Goal: Transaction & Acquisition: Purchase product/service

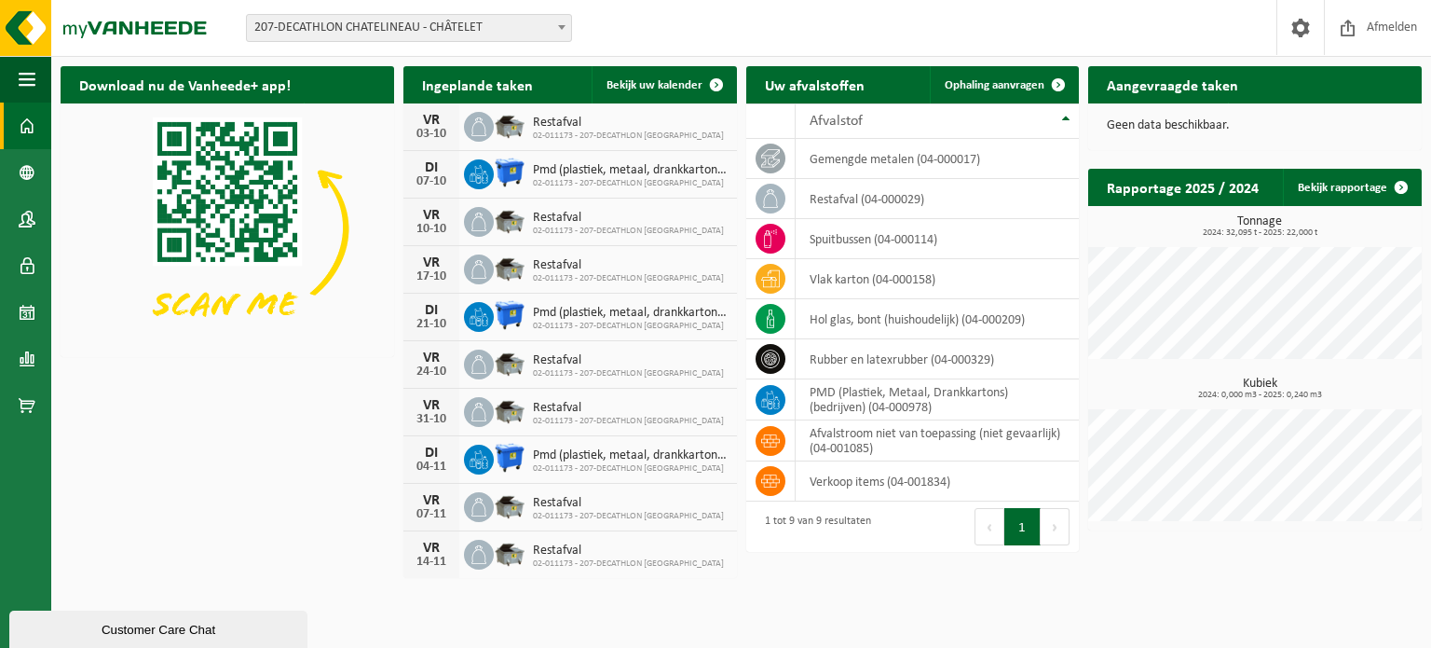
click at [465, 18] on span "207-DECATHLON CHATELINEAU - CHÂTELET" at bounding box center [409, 28] width 324 height 26
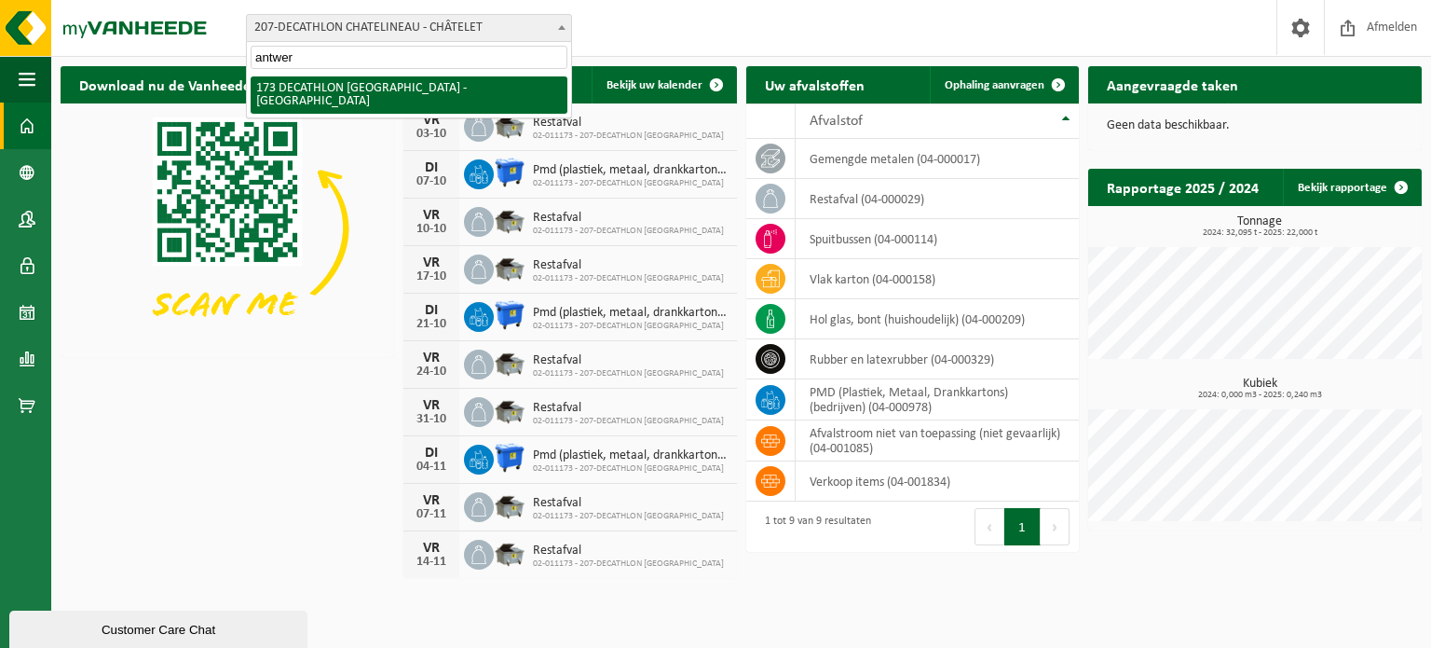
type input "antwer"
select select "3328"
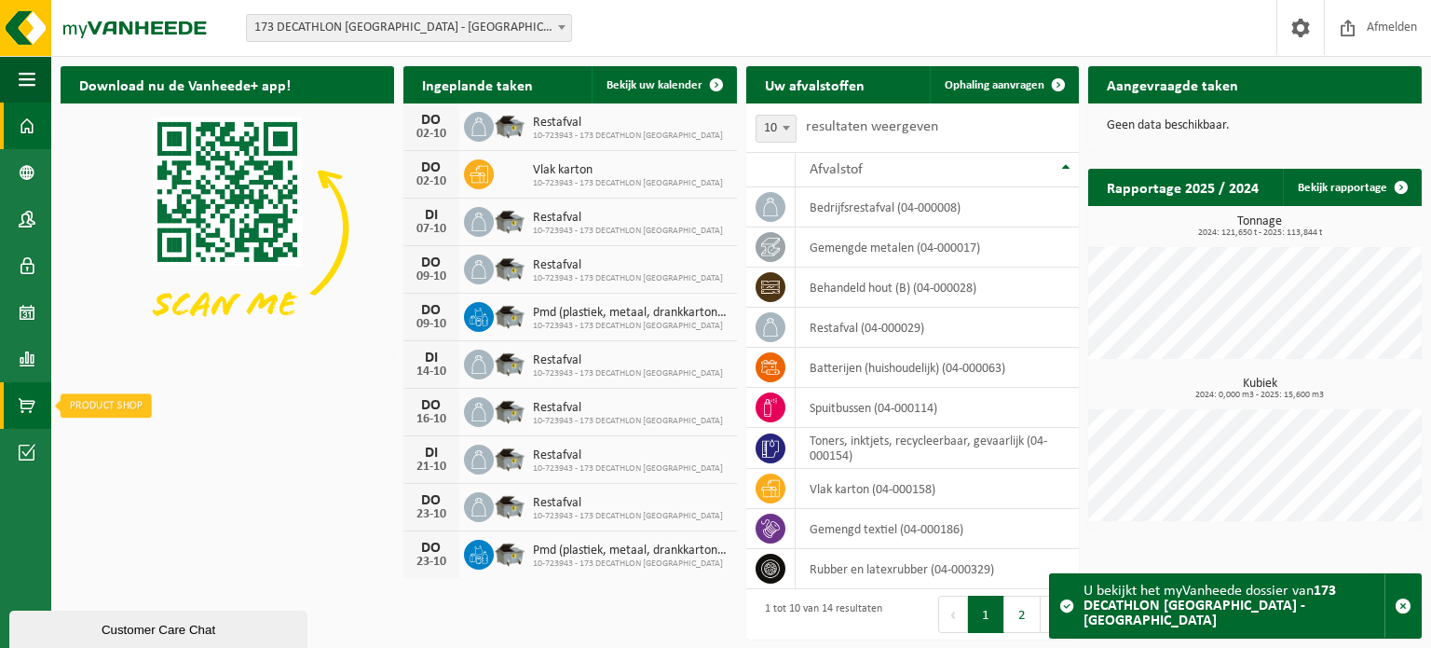
click at [20, 417] on span at bounding box center [27, 405] width 17 height 47
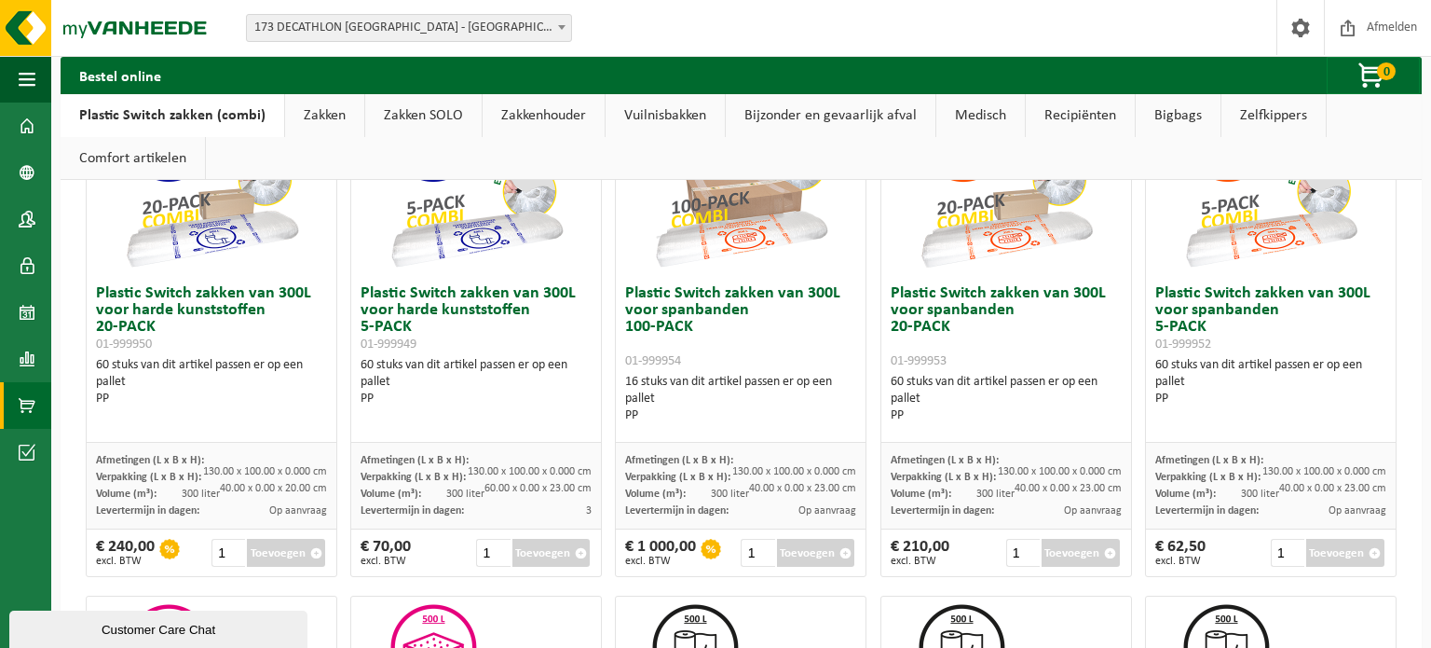
click at [576, 561] on button "Toevoegen" at bounding box center [551, 553] width 78 height 28
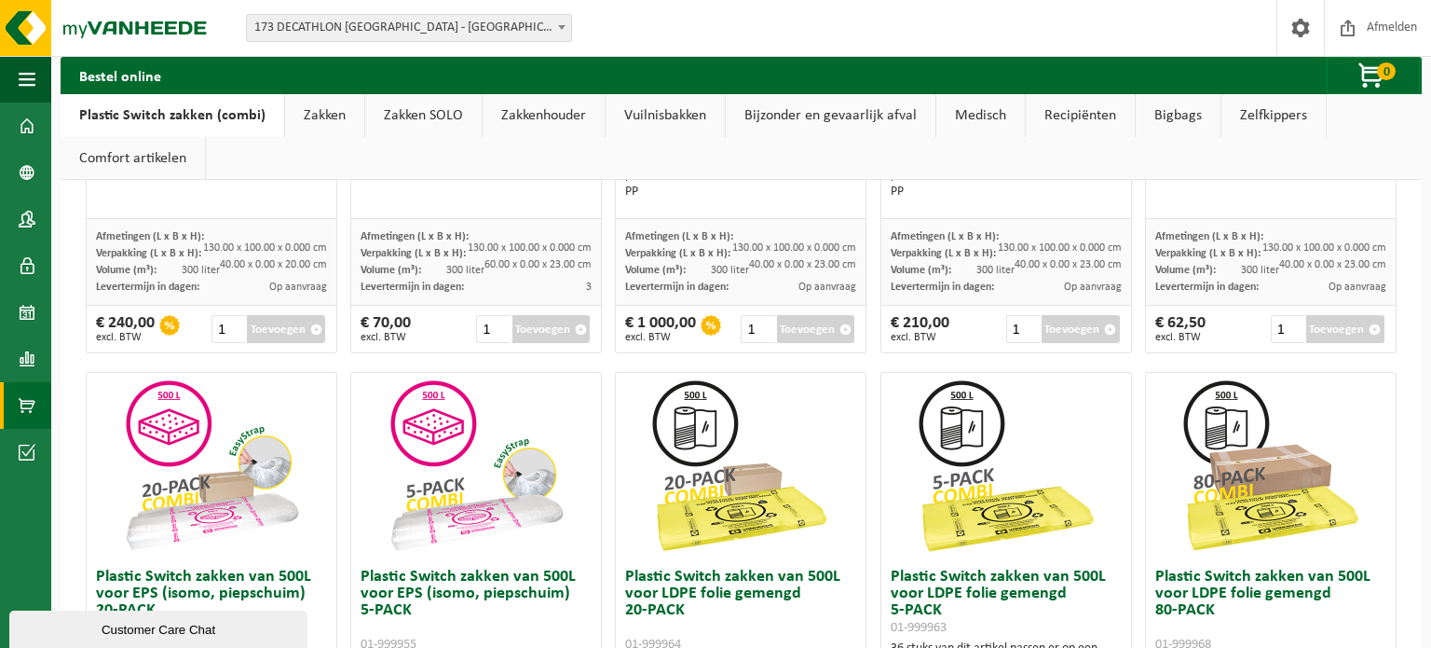
scroll to position [434, 0]
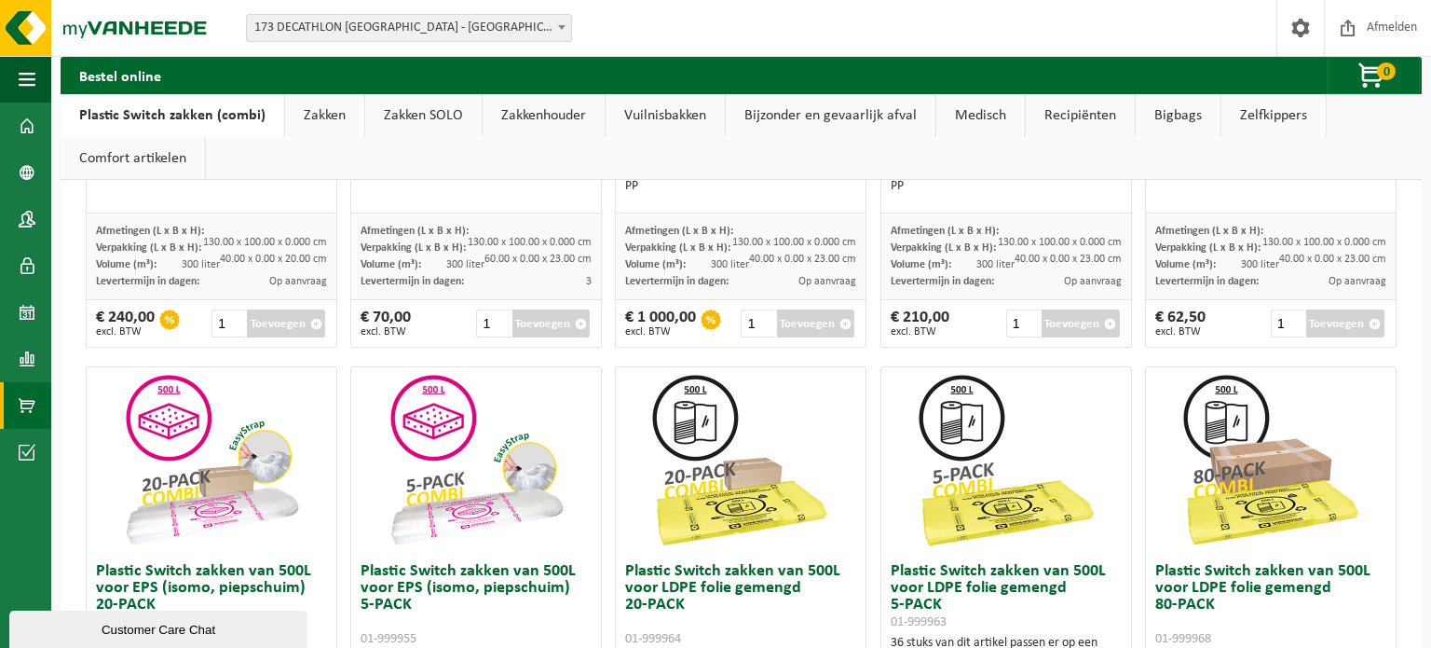
click at [296, 353] on div "Plastic Switch zakken van 300L voor harde kunststoffen 20-PACK 01-999950 60 stu…" at bounding box center [741, 610] width 1324 height 1521
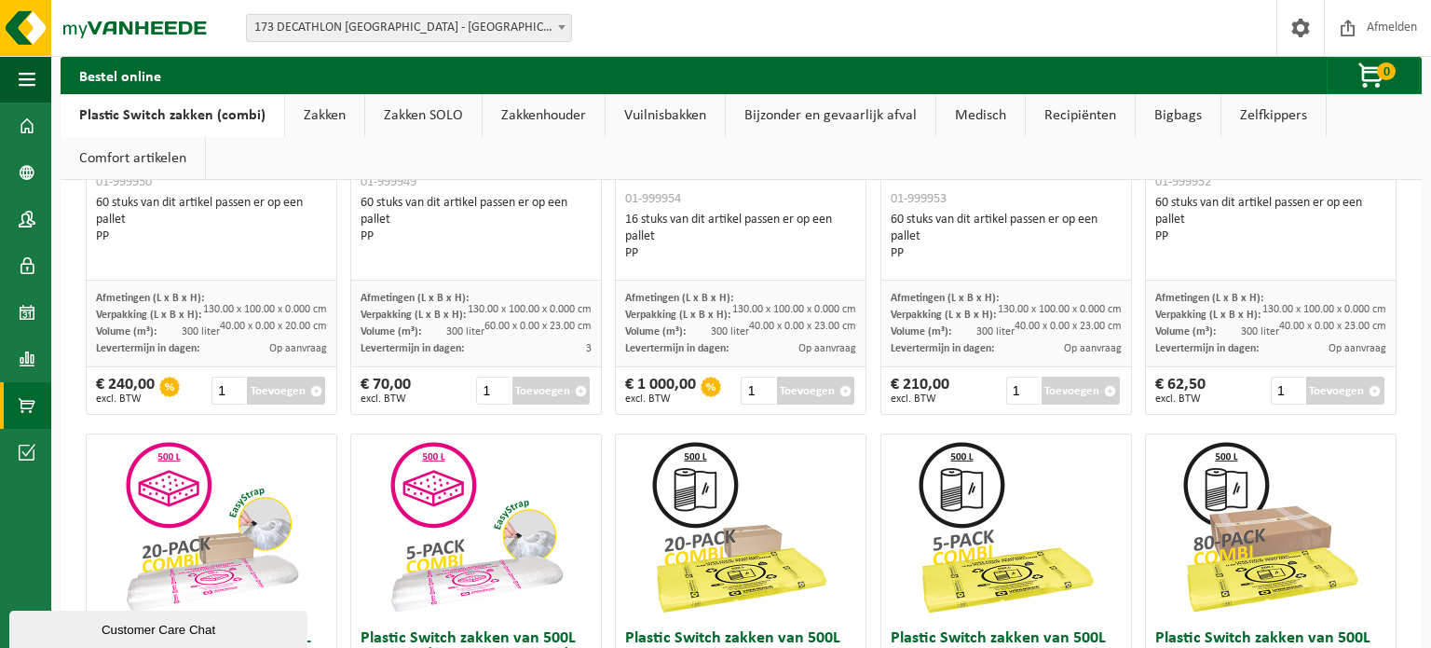
scroll to position [357, 0]
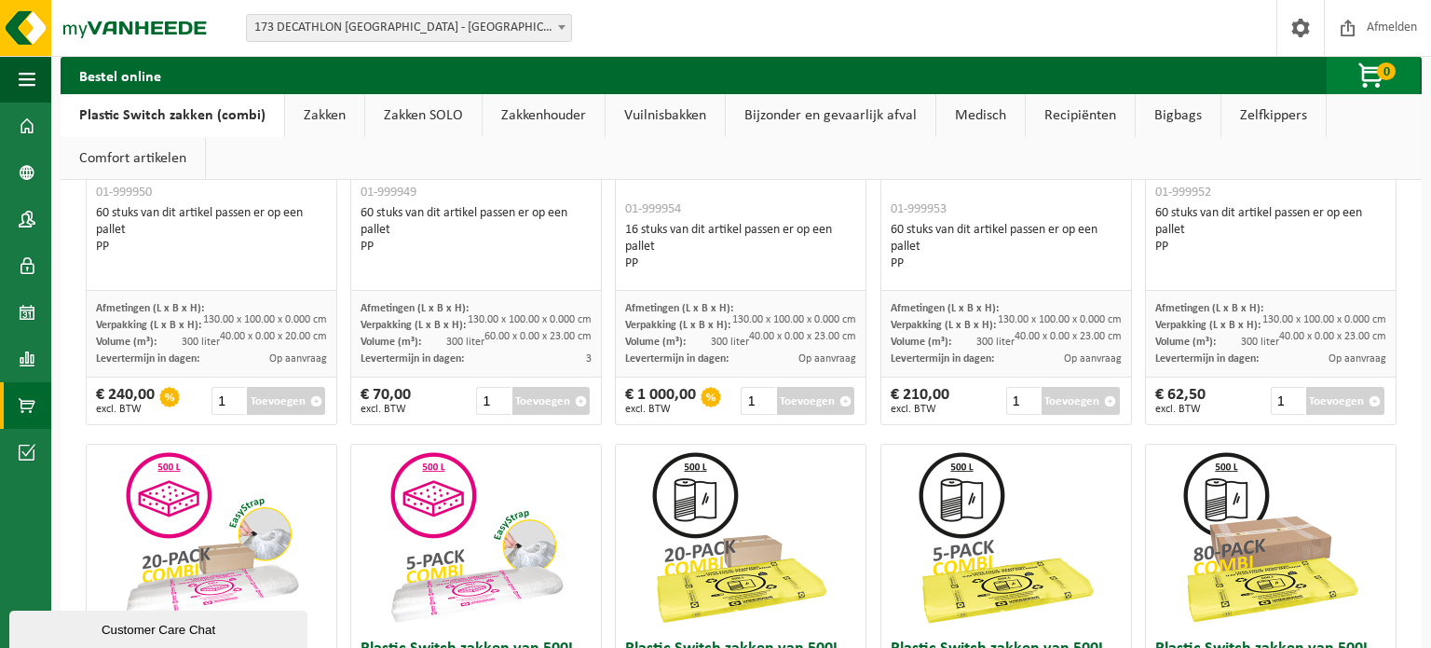
click at [1384, 61] on span "button" at bounding box center [1372, 76] width 93 height 37
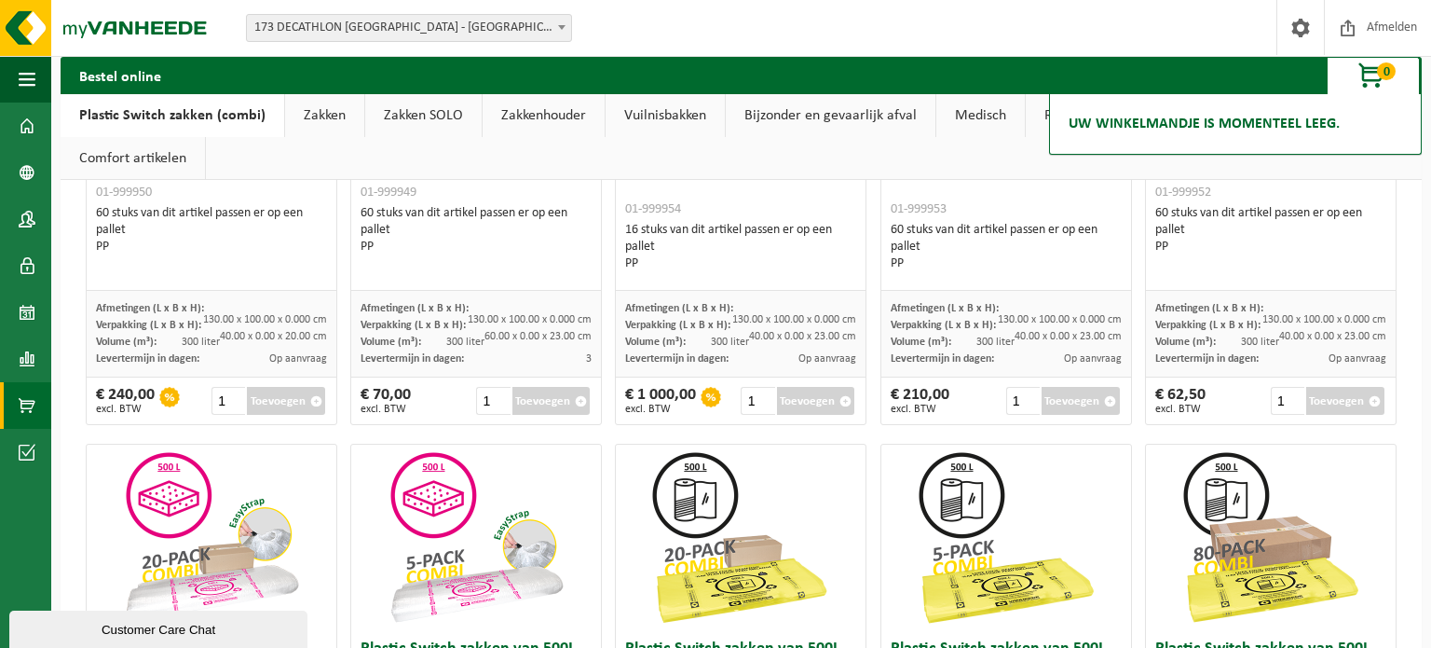
click at [1288, 117] on h2 "Uw winkelmandje is momenteel leeg." at bounding box center [1204, 123] width 290 height 41
click at [1262, 380] on div "€ 62,50 excl. BTW 1 Toevoegen" at bounding box center [1271, 400] width 250 height 47
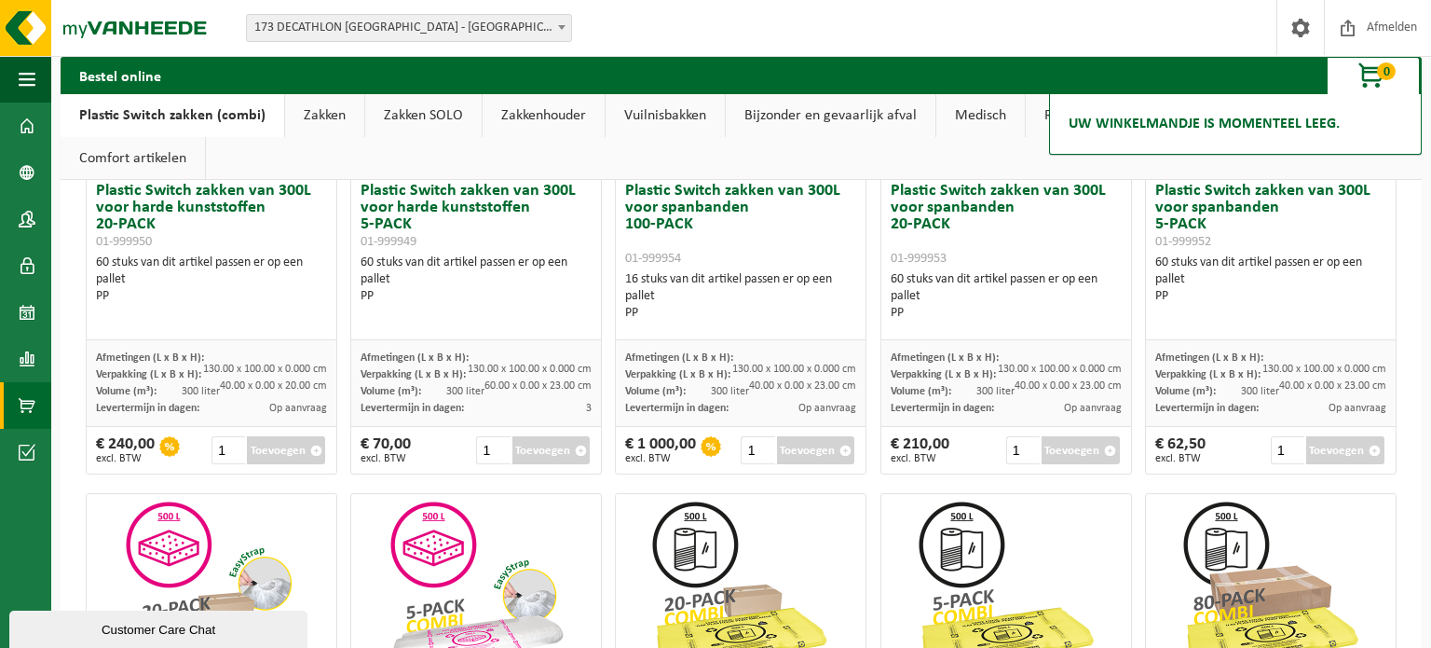
scroll to position [63, 0]
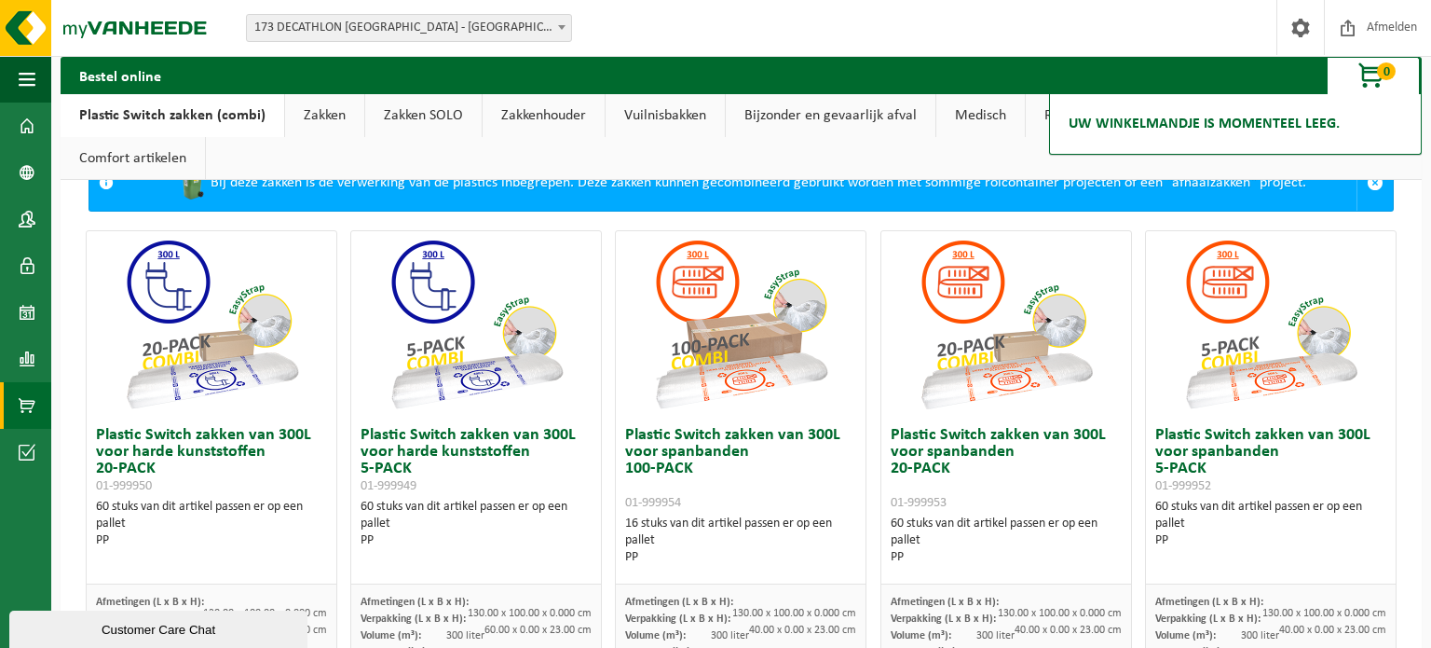
click at [1262, 380] on img at bounding box center [1271, 324] width 186 height 186
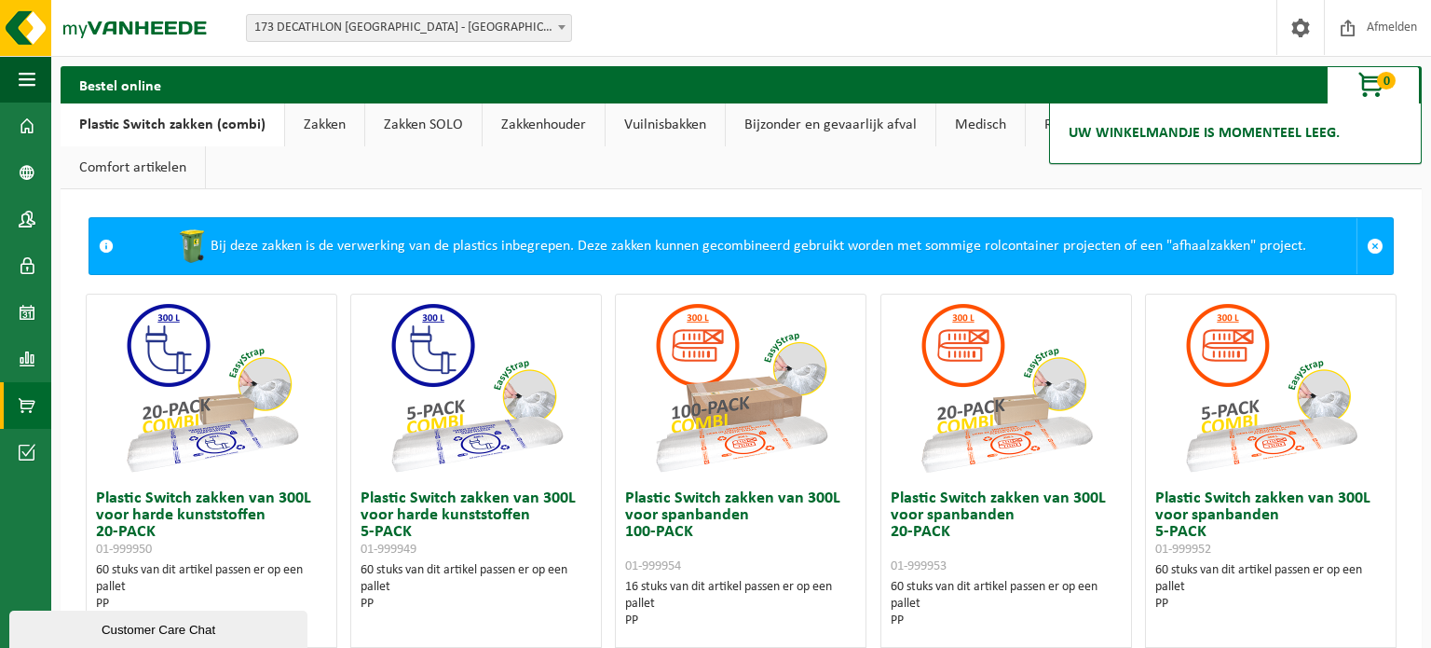
click at [1368, 241] on span at bounding box center [1375, 246] width 17 height 17
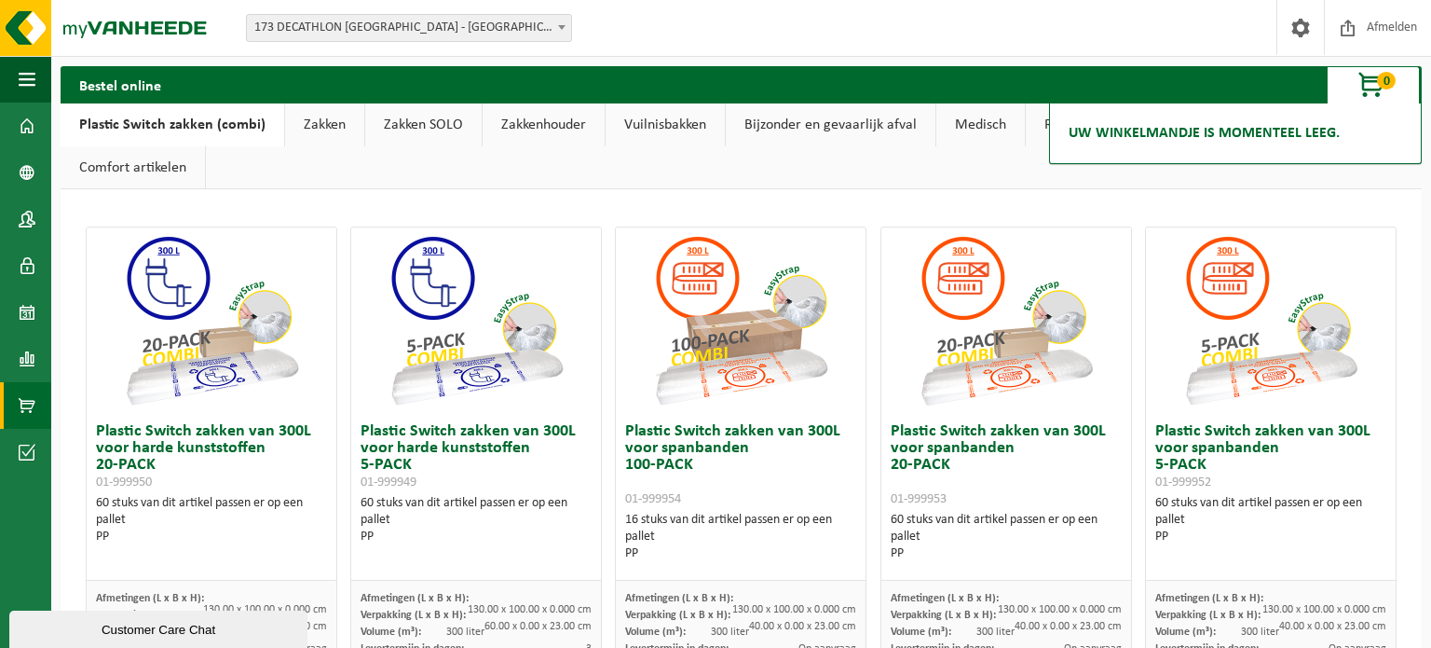
click at [1385, 79] on span "0" at bounding box center [1386, 81] width 19 height 18
